Goal: Find specific page/section: Find specific page/section

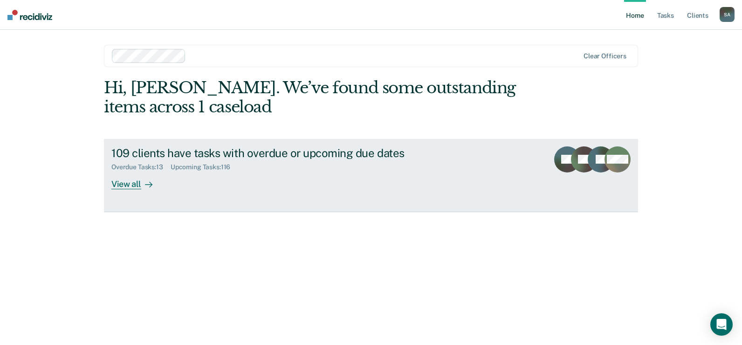
click at [134, 186] on div "View all" at bounding box center [137, 180] width 52 height 18
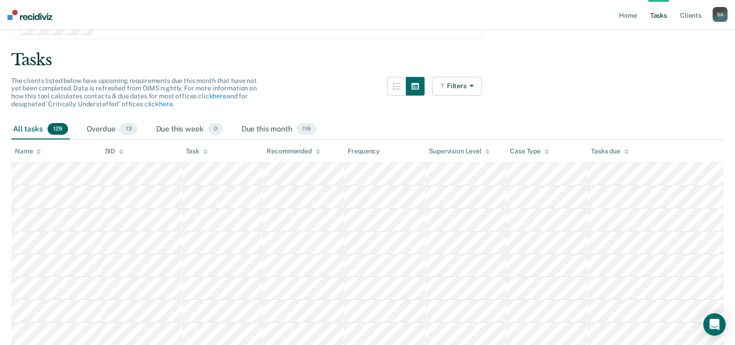
scroll to position [47, 0]
click at [36, 152] on div "Name" at bounding box center [28, 152] width 26 height 8
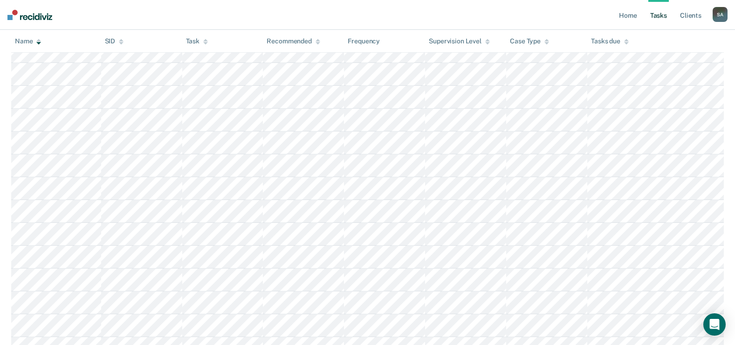
scroll to position [2104, 0]
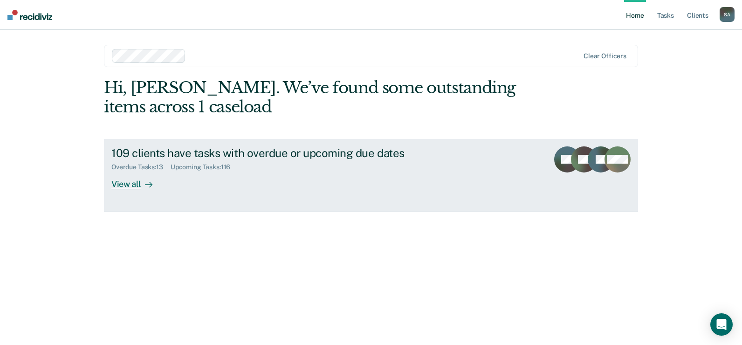
click at [122, 183] on div "View all" at bounding box center [137, 180] width 52 height 18
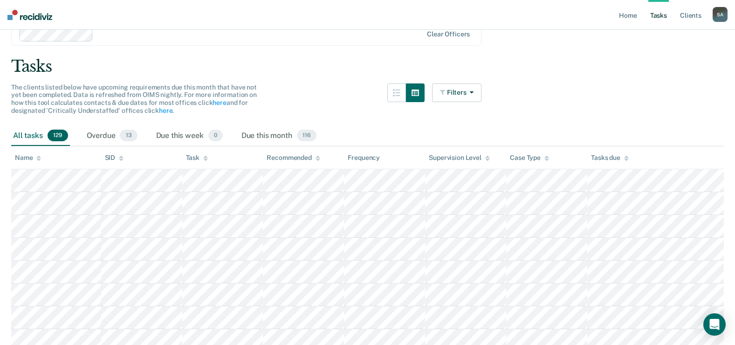
scroll to position [140, 0]
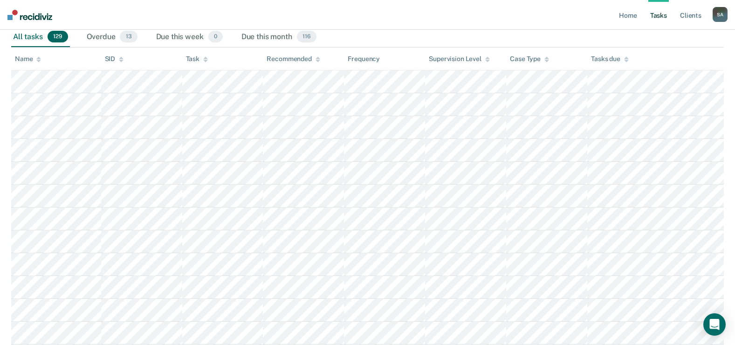
click at [39, 58] on icon at bounding box center [38, 57] width 5 height 2
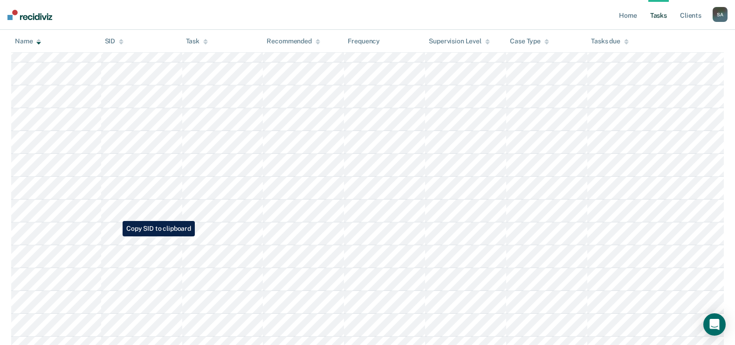
scroll to position [1725, 0]
